Goal: Communication & Community: Ask a question

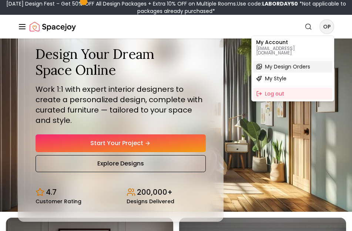
click at [310, 64] on span "My Design Orders" at bounding box center [287, 66] width 45 height 7
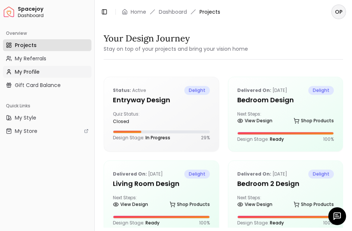
click at [43, 75] on link "My Profile" at bounding box center [47, 72] width 89 height 12
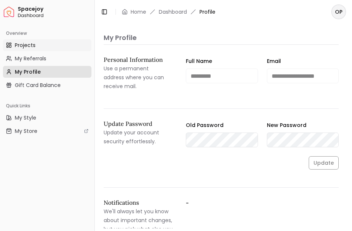
click at [43, 47] on link "Projects" at bounding box center [47, 45] width 89 height 12
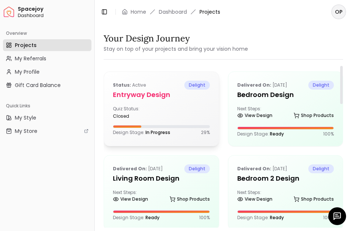
click at [210, 116] on div "Status: active delight entryway design Quiz Status: closed Design Stage: In Pro…" at bounding box center [161, 108] width 115 height 73
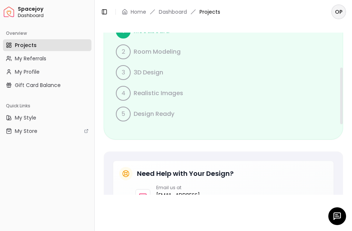
scroll to position [113, 0]
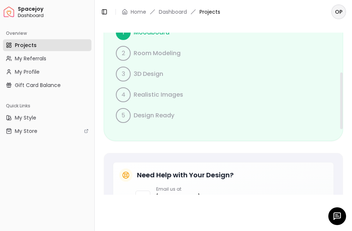
click at [340, 211] on div at bounding box center [338, 216] width 18 height 18
click at [339, 220] on icon "button" at bounding box center [337, 216] width 9 height 9
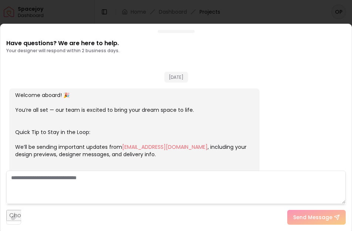
scroll to position [255, 0]
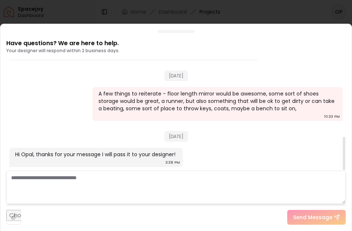
click at [152, 193] on textarea at bounding box center [176, 187] width 340 height 33
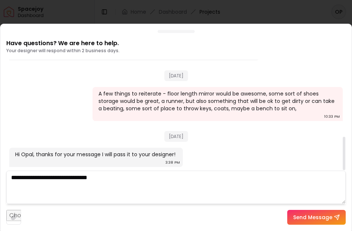
drag, startPoint x: 192, startPoint y: 74, endPoint x: 149, endPoint y: 74, distance: 42.6
click at [164, 74] on span "[DATE]" at bounding box center [176, 75] width 24 height 11
click at [206, 186] on textarea "**********" at bounding box center [176, 187] width 340 height 33
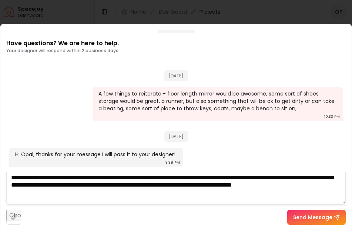
drag, startPoint x: 265, startPoint y: 193, endPoint x: 174, endPoint y: 184, distance: 91.2
click at [174, 184] on textarea "**********" at bounding box center [176, 187] width 340 height 33
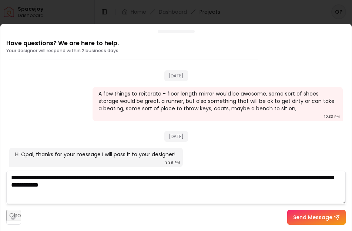
type textarea "**********"
drag, startPoint x: 323, startPoint y: 211, endPoint x: 317, endPoint y: 211, distance: 6.3
click at [321, 211] on button "Send Message" at bounding box center [316, 217] width 59 height 15
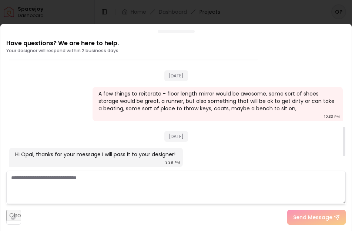
scroll to position [308, 0]
